Goal: Task Accomplishment & Management: Use online tool/utility

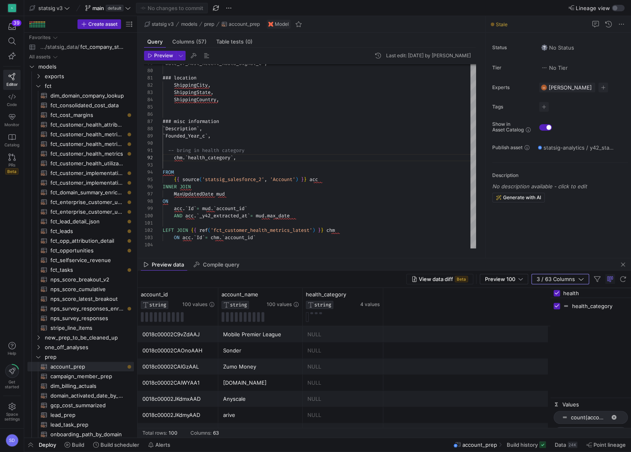
scroll to position [7, 75]
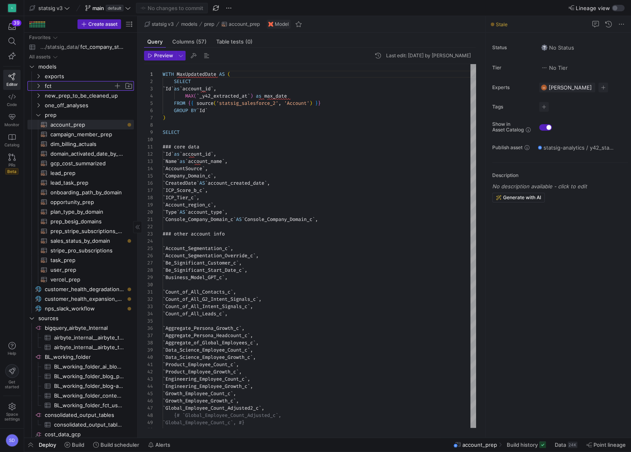
click at [40, 87] on icon "Press SPACE to select this row." at bounding box center [38, 85] width 6 height 5
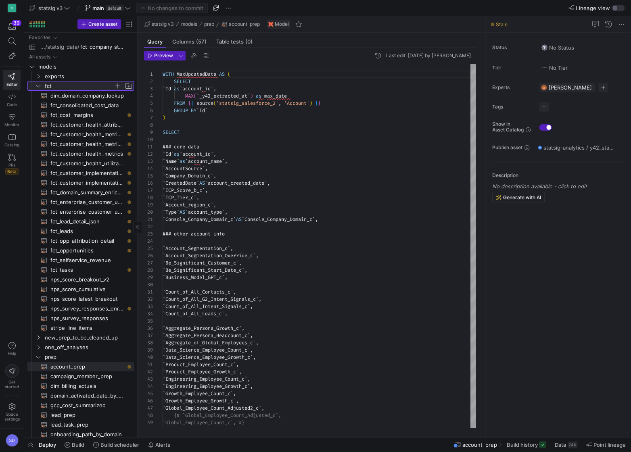
click at [40, 87] on icon at bounding box center [38, 85] width 6 height 5
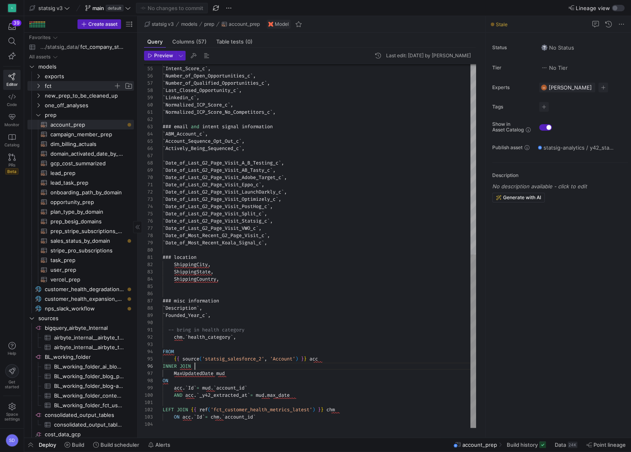
scroll to position [36, 32]
click at [204, 365] on div "` Integration_Amp_Seg_c ` , ` Intent_Score_c ` , ` Number_of_Open_Opportunities…" at bounding box center [318, 47] width 313 height 761
type textarea "LEFT JOIN {{ ref('fct_customer_health_metrics_latest') }} chm ON acc.`Id` = chm…"
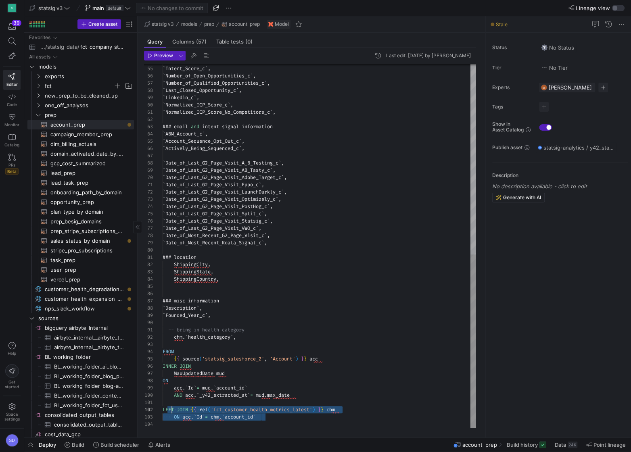
scroll to position [0, 0]
drag, startPoint x: 268, startPoint y: 419, endPoint x: 160, endPoint y: 404, distance: 109.1
click at [162, 404] on div "` Integration_Amp_Seg_c ` , ` Intent_Score_c ` , ` Number_of_Open_Opportunities…" at bounding box center [318, 47] width 313 height 761
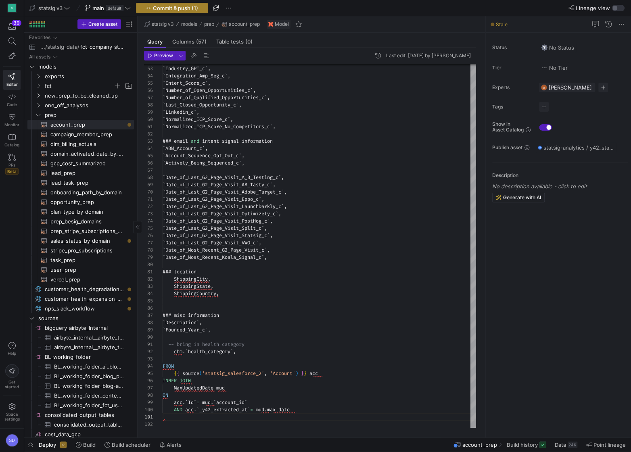
click at [164, 9] on span "Commit & push (1)" at bounding box center [175, 8] width 45 height 6
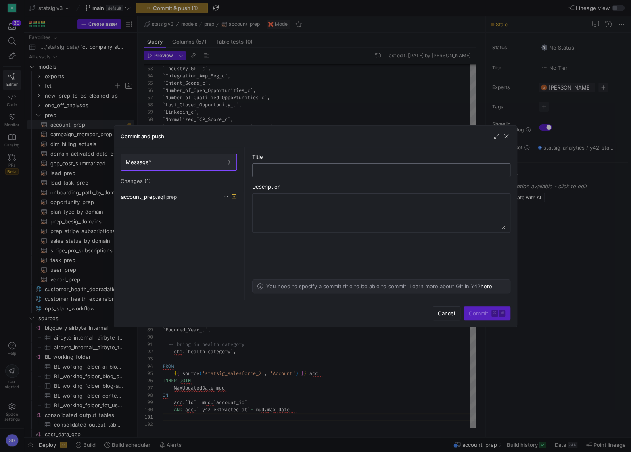
click at [260, 169] on input "text" at bounding box center [381, 170] width 244 height 6
type input "i"
type input "undoing bc of mistake"
click at [485, 318] on span "submit" at bounding box center [487, 313] width 46 height 13
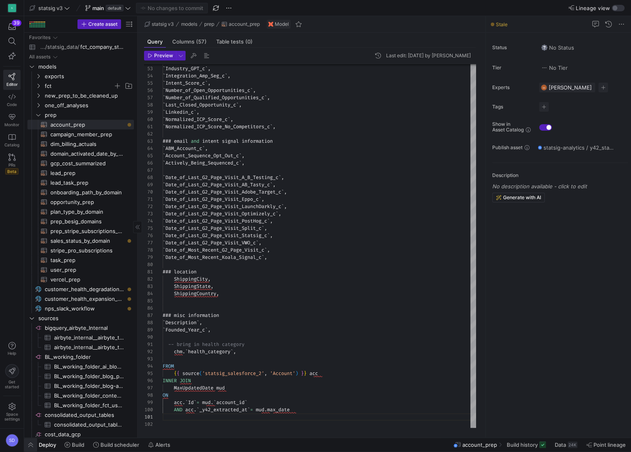
click at [30, 446] on span "button" at bounding box center [30, 445] width 13 height 14
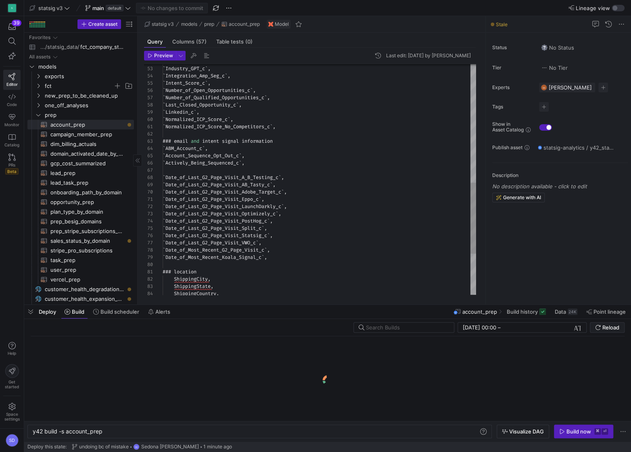
scroll to position [0, 69]
click at [580, 434] on div "Build now" at bounding box center [578, 431] width 25 height 6
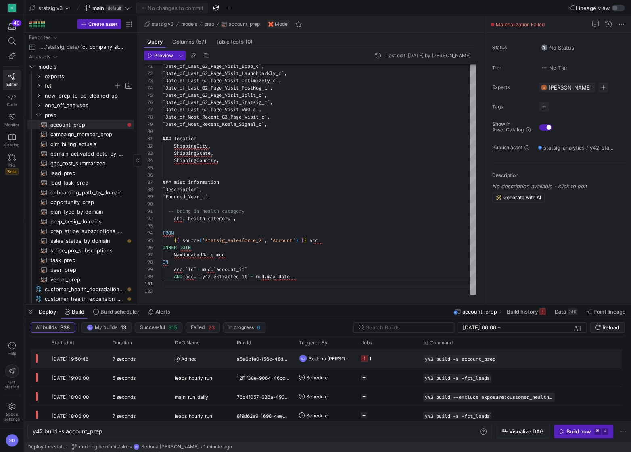
click at [337, 356] on span "Sedona [PERSON_NAME]" at bounding box center [329, 358] width 43 height 19
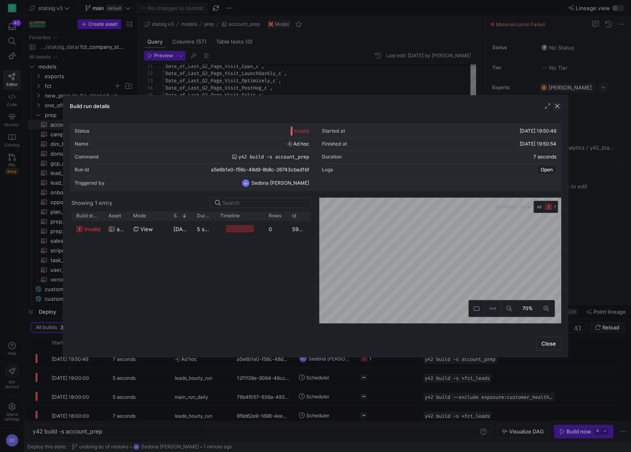
click at [558, 106] on span "button" at bounding box center [557, 106] width 8 height 8
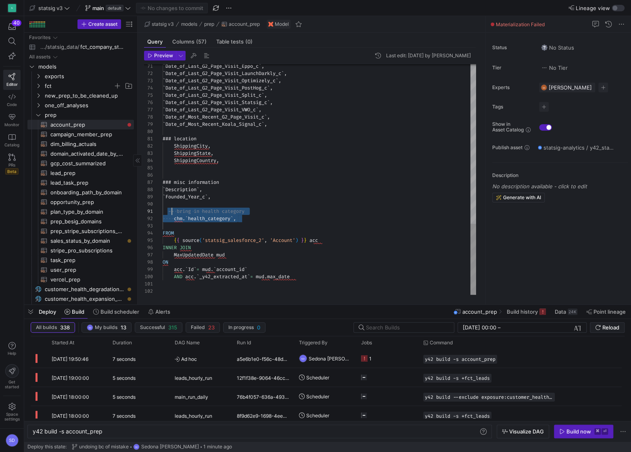
scroll to position [0, 0]
drag, startPoint x: 245, startPoint y: 221, endPoint x: 160, endPoint y: 208, distance: 85.3
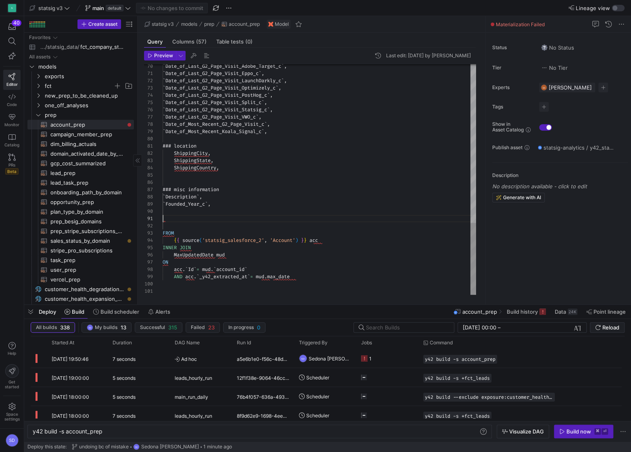
type textarea "### location ShippingCity, ShippingState, ShippingCountry, ### misc information…"
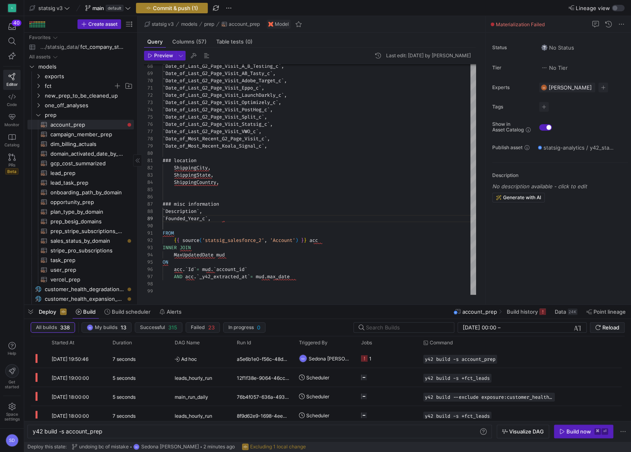
click at [178, 8] on span "Commit & push (1)" at bounding box center [175, 8] width 45 height 6
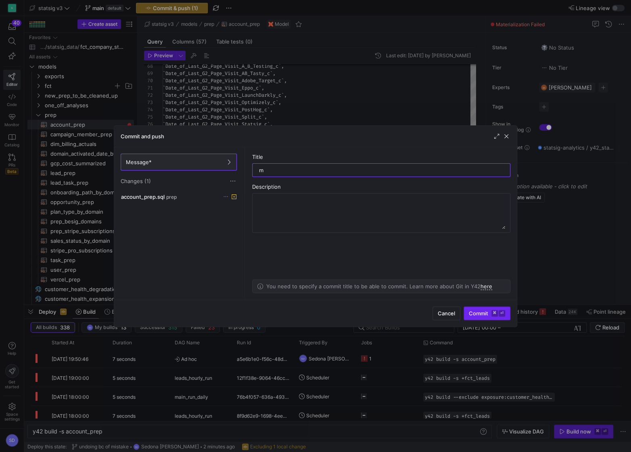
type input "m"
click at [498, 314] on y42-keyboard-shortcut "⌘ ⏎" at bounding box center [498, 313] width 14 height 6
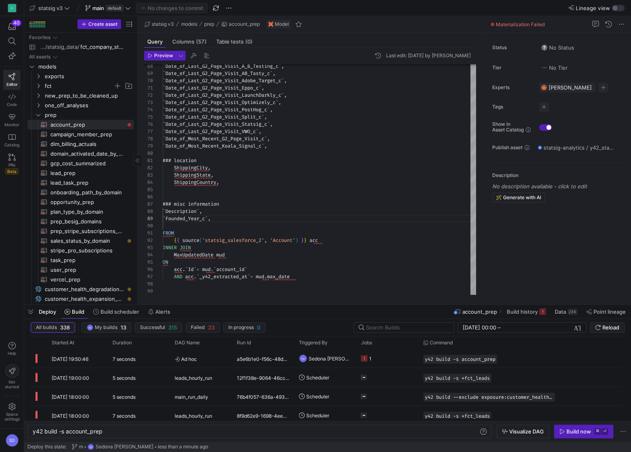
click at [578, 433] on div "Build now" at bounding box center [578, 431] width 25 height 6
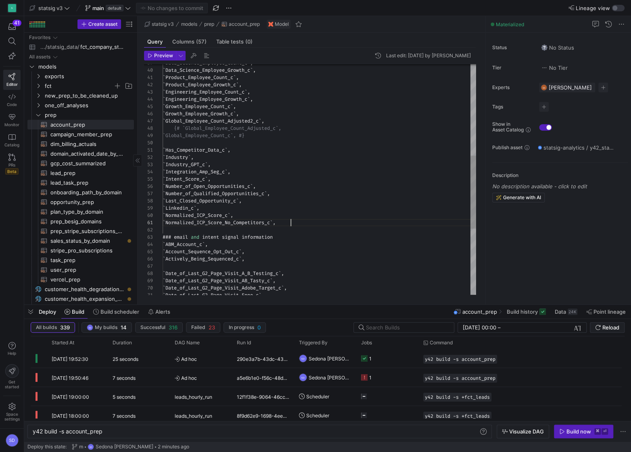
scroll to position [0, 128]
click at [298, 224] on div "` Data_Science_Employee_Count_c ` , ` Data_Science_Employee_Growth_c ` , ` Prod…" at bounding box center [318, 139] width 313 height 725
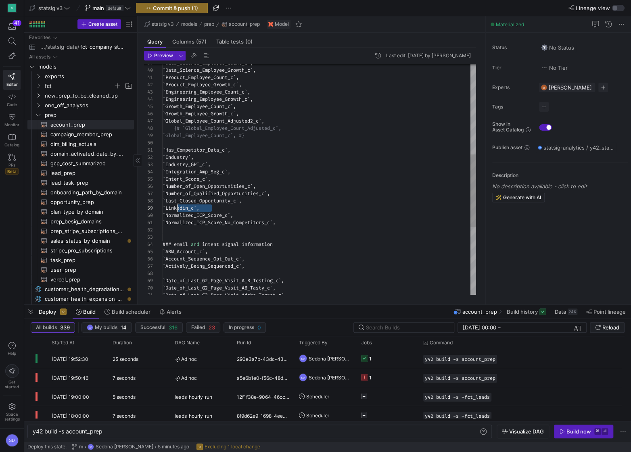
scroll to position [58, 12]
drag, startPoint x: 214, startPoint y: 206, endPoint x: 175, endPoint y: 205, distance: 39.5
click at [175, 205] on div "` Data_Science_Employee_Count_c ` , ` Data_Science_Employee_Growth_c ` , ` Prod…" at bounding box center [318, 143] width 313 height 732
click at [183, 232] on div "` Data_Science_Employee_Count_c ` , ` Data_Science_Employee_Growth_c ` , ` Prod…" at bounding box center [318, 143] width 313 height 732
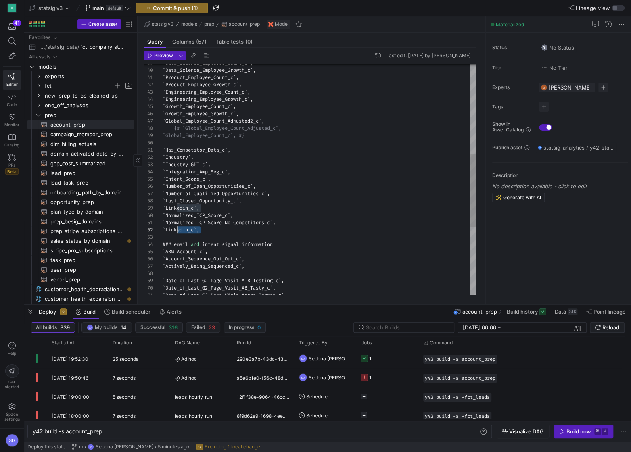
drag, startPoint x: 199, startPoint y: 230, endPoint x: 178, endPoint y: 230, distance: 21.4
click at [178, 230] on div "` Data_Science_Employee_Count_c ` , ` Data_Science_Employee_Growth_c ` , ` Prod…" at bounding box center [318, 143] width 313 height 732
click at [230, 227] on div "` Data_Science_Employee_Count_c ` , ` Data_Science_Employee_Growth_c ` , ` Prod…" at bounding box center [318, 143] width 313 height 732
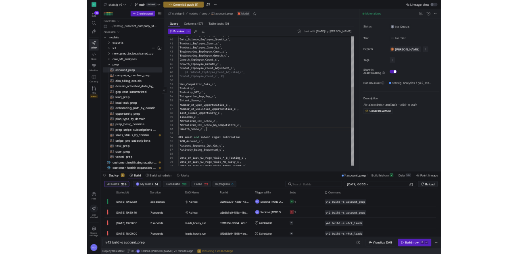
scroll to position [7, 60]
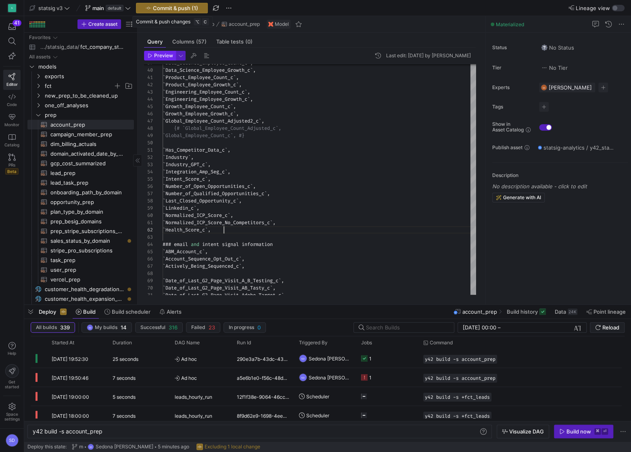
type textarea "`Normalized_ICP_Score_No_Competitors_c`, `Health_Score_c`, ### email and intent…"
click at [157, 56] on span "Preview" at bounding box center [163, 56] width 19 height 6
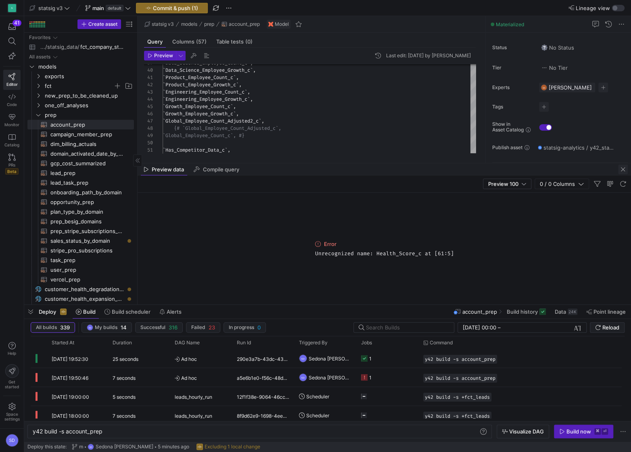
click at [620, 172] on span "button" at bounding box center [623, 170] width 10 height 10
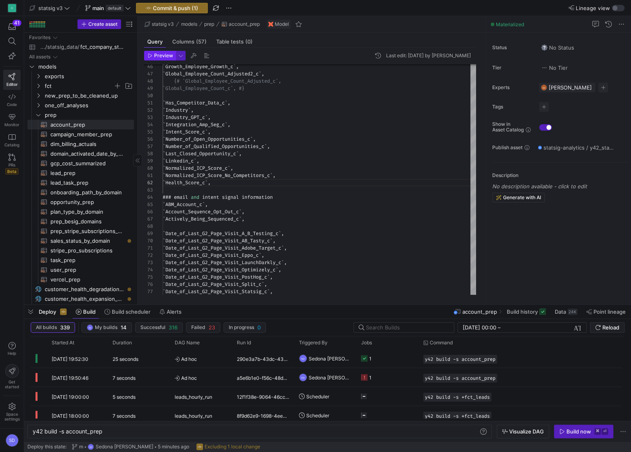
click at [160, 54] on span "Preview" at bounding box center [163, 56] width 19 height 6
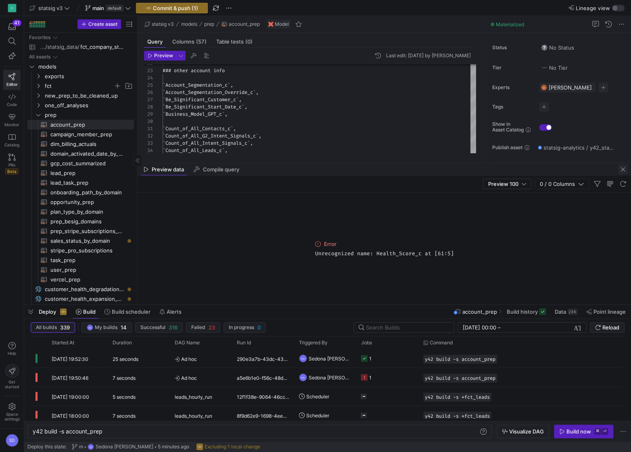
click at [623, 169] on span "button" at bounding box center [623, 170] width 10 height 10
